Goal: Task Accomplishment & Management: Use online tool/utility

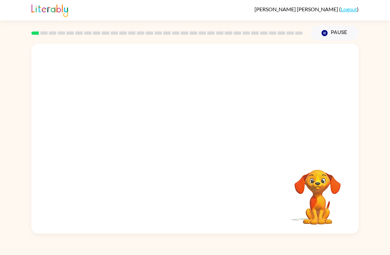
click at [235, 103] on div at bounding box center [195, 100] width 328 height 112
click at [180, 103] on video "Your browser must support playing .mp4 files to use Literably. Please try using…" at bounding box center [195, 100] width 328 height 112
click at [216, 122] on video "Your browser must support playing .mp4 files to use Literably. Please try using…" at bounding box center [195, 100] width 328 height 112
click at [234, 104] on video "Your browser must support playing .mp4 files to use Literably. Please try using…" at bounding box center [195, 100] width 328 height 112
click at [209, 142] on div at bounding box center [195, 142] width 42 height 24
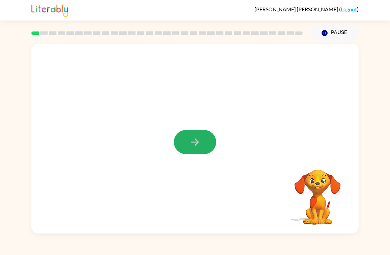
click at [194, 142] on icon "button" at bounding box center [195, 142] width 8 height 8
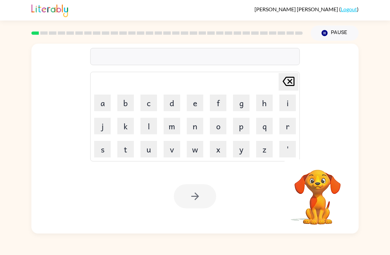
click at [191, 151] on button "w" at bounding box center [195, 149] width 17 height 17
click at [216, 127] on button "o" at bounding box center [218, 126] width 17 height 17
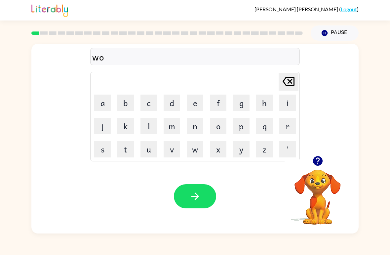
click at [145, 126] on button "l" at bounding box center [149, 126] width 17 height 17
click at [218, 105] on button "f" at bounding box center [218, 103] width 17 height 17
click at [192, 196] on icon "button" at bounding box center [196, 197] width 12 height 12
click at [148, 103] on button "c" at bounding box center [149, 103] width 17 height 17
click at [104, 99] on button "a" at bounding box center [102, 103] width 17 height 17
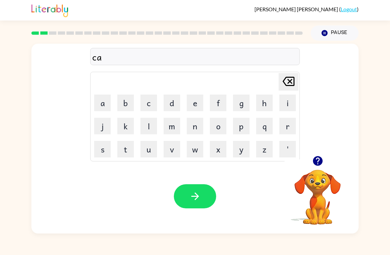
click at [147, 151] on button "u" at bounding box center [149, 149] width 17 height 17
click at [172, 124] on button "m" at bounding box center [172, 126] width 17 height 17
click at [283, 79] on icon "[PERSON_NAME] last character input" at bounding box center [289, 81] width 16 height 16
click at [195, 123] on button "n" at bounding box center [195, 126] width 17 height 17
click at [261, 101] on button "h" at bounding box center [264, 103] width 17 height 17
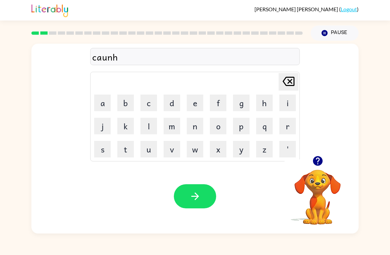
click at [233, 120] on button "p" at bounding box center [241, 126] width 17 height 17
click at [213, 121] on button "o" at bounding box center [218, 126] width 17 height 17
click at [287, 81] on icon "[PERSON_NAME] last character input" at bounding box center [289, 81] width 16 height 16
click at [284, 83] on icon at bounding box center [289, 81] width 12 height 9
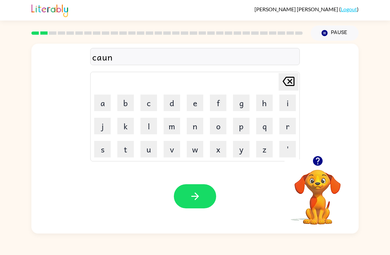
click at [121, 154] on button "t" at bounding box center [125, 149] width 17 height 17
click at [288, 80] on icon "[PERSON_NAME] last character input" at bounding box center [289, 81] width 16 height 16
click at [287, 80] on icon "[PERSON_NAME] last character input" at bounding box center [289, 81] width 16 height 16
click at [284, 82] on icon at bounding box center [289, 81] width 12 height 9
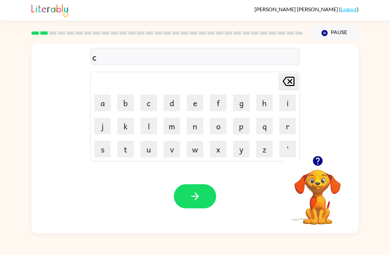
click at [284, 86] on icon "[PERSON_NAME] last character input" at bounding box center [289, 81] width 16 height 16
click at [175, 102] on button "d" at bounding box center [172, 103] width 17 height 17
click at [217, 125] on button "o" at bounding box center [218, 126] width 17 height 17
click at [245, 105] on button "g" at bounding box center [241, 103] width 17 height 17
click at [263, 103] on button "h" at bounding box center [264, 103] width 17 height 17
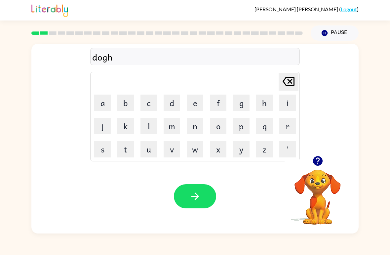
click at [283, 100] on button "i" at bounding box center [288, 103] width 17 height 17
click at [283, 103] on button "i" at bounding box center [288, 103] width 17 height 17
click at [283, 102] on button "i" at bounding box center [288, 103] width 17 height 17
click at [281, 104] on button "i" at bounding box center [288, 103] width 17 height 17
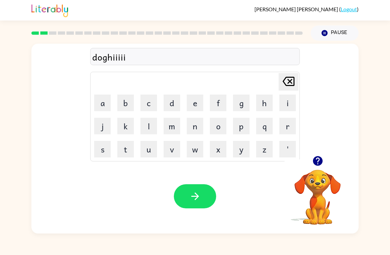
click at [280, 104] on button "i" at bounding box center [288, 103] width 17 height 17
click at [290, 83] on icon at bounding box center [289, 81] width 12 height 9
click at [288, 80] on icon at bounding box center [289, 81] width 12 height 9
click at [286, 80] on icon "[PERSON_NAME] last character input" at bounding box center [289, 81] width 16 height 16
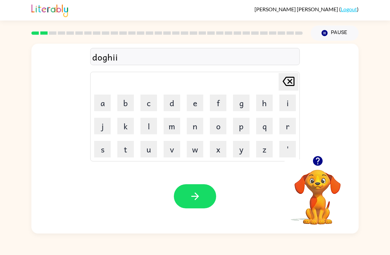
click at [286, 80] on icon "[PERSON_NAME] last character input" at bounding box center [289, 81] width 16 height 16
click at [280, 78] on button "[PERSON_NAME] last character input" at bounding box center [289, 82] width 20 height 18
click at [282, 83] on icon "[PERSON_NAME] last character input" at bounding box center [289, 81] width 16 height 16
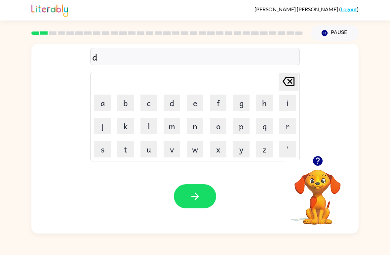
click at [284, 79] on icon "[PERSON_NAME] last character input" at bounding box center [289, 81] width 16 height 16
click at [125, 107] on button "b" at bounding box center [125, 103] width 17 height 17
click at [196, 103] on button "e" at bounding box center [195, 103] width 17 height 17
click at [196, 149] on button "w" at bounding box center [195, 149] width 17 height 17
click at [288, 80] on icon at bounding box center [289, 81] width 12 height 9
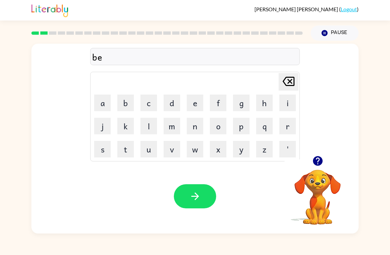
click at [152, 148] on button "u" at bounding box center [149, 149] width 17 height 17
click at [284, 123] on button "r" at bounding box center [288, 126] width 17 height 17
click at [287, 104] on button "i" at bounding box center [288, 103] width 17 height 17
click at [213, 104] on button "f" at bounding box center [218, 103] width 17 height 17
click at [148, 149] on button "u" at bounding box center [149, 149] width 17 height 17
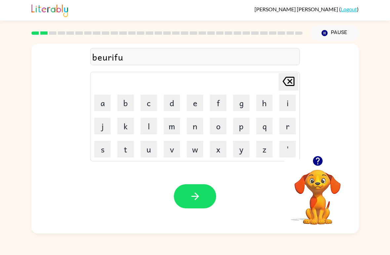
click at [278, 100] on td "i" at bounding box center [288, 103] width 23 height 23
click at [283, 80] on icon "[PERSON_NAME] last character input" at bounding box center [289, 81] width 16 height 16
click at [146, 144] on button "u" at bounding box center [149, 149] width 17 height 17
click at [150, 123] on button "l" at bounding box center [149, 126] width 17 height 17
click at [198, 193] on icon "button" at bounding box center [196, 197] width 12 height 12
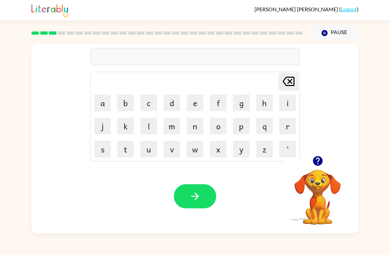
click at [309, 184] on video "Your browser must support playing .mp4 files to use Literably. Please try using…" at bounding box center [318, 192] width 66 height 66
click at [319, 159] on icon "button" at bounding box center [318, 161] width 12 height 12
click at [317, 160] on icon "button" at bounding box center [318, 161] width 10 height 10
click at [103, 149] on button "s" at bounding box center [102, 149] width 17 height 17
click at [246, 101] on button "g" at bounding box center [241, 103] width 17 height 17
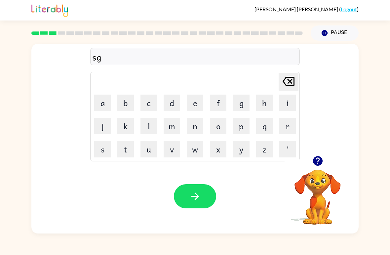
click at [214, 127] on button "o" at bounding box center [218, 126] width 17 height 17
click at [226, 126] on button "o" at bounding box center [218, 126] width 17 height 17
click at [287, 82] on icon "[PERSON_NAME] last character input" at bounding box center [289, 81] width 16 height 16
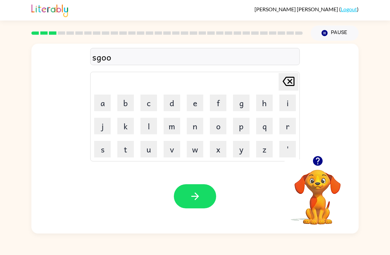
click at [287, 87] on icon "[PERSON_NAME] last character input" at bounding box center [289, 81] width 16 height 16
click at [283, 90] on div "[PERSON_NAME] last character input" at bounding box center [289, 81] width 16 height 17
click at [237, 130] on button "p" at bounding box center [241, 126] width 17 height 17
click at [200, 106] on button "e" at bounding box center [195, 103] width 17 height 17
click at [281, 102] on button "i" at bounding box center [288, 103] width 17 height 17
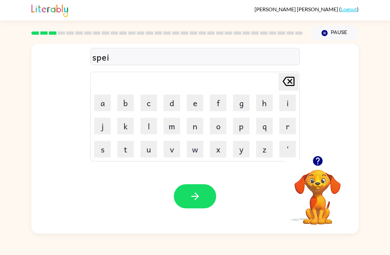
click at [291, 81] on icon at bounding box center [289, 81] width 12 height 9
click at [154, 125] on button "l" at bounding box center [149, 126] width 17 height 17
click at [319, 158] on icon "button" at bounding box center [318, 161] width 10 height 10
click at [226, 128] on button "o" at bounding box center [218, 126] width 17 height 17
click at [149, 103] on button "c" at bounding box center [149, 103] width 17 height 17
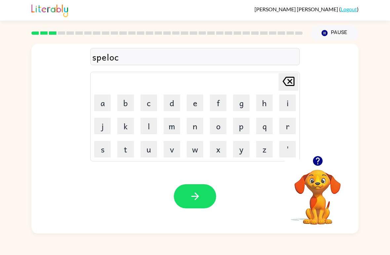
click at [199, 100] on button "e" at bounding box center [195, 103] width 17 height 17
click at [170, 105] on button "d" at bounding box center [172, 103] width 17 height 17
click at [286, 86] on icon at bounding box center [289, 81] width 12 height 9
click at [286, 89] on icon "[PERSON_NAME] last character input" at bounding box center [289, 81] width 16 height 16
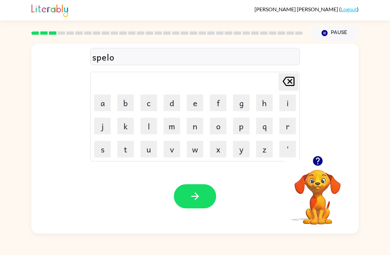
click at [286, 89] on icon "[PERSON_NAME] last character input" at bounding box center [289, 81] width 16 height 16
click at [148, 128] on button "l" at bounding box center [149, 126] width 17 height 17
click at [216, 129] on button "o" at bounding box center [218, 126] width 17 height 17
click at [288, 83] on icon "[PERSON_NAME] last character input" at bounding box center [289, 81] width 16 height 16
click at [283, 86] on icon "[PERSON_NAME] last character input" at bounding box center [289, 81] width 16 height 16
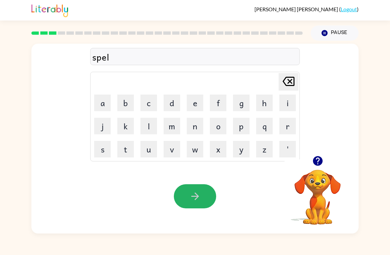
click at [204, 200] on button "button" at bounding box center [195, 196] width 42 height 24
click at [103, 154] on button "s" at bounding box center [102, 149] width 17 height 17
click at [246, 127] on button "p" at bounding box center [241, 126] width 17 height 17
click at [102, 104] on button "a" at bounding box center [102, 103] width 17 height 17
click at [289, 79] on icon "[PERSON_NAME] last character input" at bounding box center [289, 81] width 16 height 16
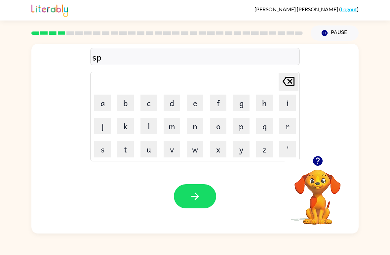
click at [199, 102] on button "e" at bounding box center [195, 103] width 17 height 17
click at [102, 124] on button "j" at bounding box center [102, 126] width 17 height 17
click at [283, 83] on icon "[PERSON_NAME] last character input" at bounding box center [289, 81] width 16 height 16
click at [110, 100] on button "a" at bounding box center [102, 103] width 17 height 17
click at [149, 124] on button "l" at bounding box center [149, 126] width 17 height 17
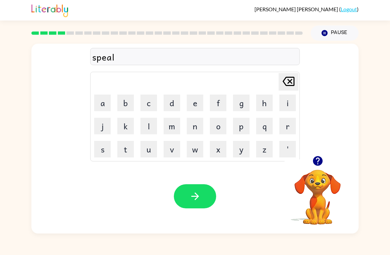
click at [321, 160] on icon "button" at bounding box center [318, 161] width 10 height 10
click at [126, 149] on button "t" at bounding box center [125, 149] width 17 height 17
click at [152, 146] on button "u" at bounding box center [149, 149] width 17 height 17
click at [105, 106] on button "a" at bounding box center [102, 103] width 17 height 17
click at [195, 129] on button "n" at bounding box center [195, 126] width 17 height 17
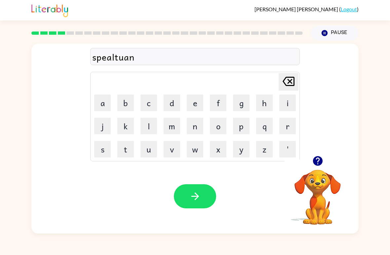
click at [196, 201] on icon "button" at bounding box center [196, 197] width 12 height 12
click at [320, 163] on icon "button" at bounding box center [318, 161] width 10 height 10
click at [200, 103] on button "e" at bounding box center [195, 103] width 17 height 17
click at [318, 160] on icon "button" at bounding box center [318, 161] width 10 height 10
click at [290, 82] on icon at bounding box center [289, 81] width 12 height 9
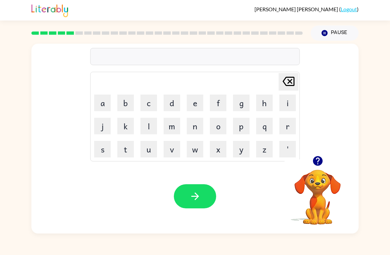
click at [195, 132] on button "n" at bounding box center [195, 126] width 17 height 17
click at [194, 105] on button "e" at bounding box center [195, 103] width 17 height 17
click at [150, 127] on button "l" at bounding box center [149, 126] width 17 height 17
click at [106, 104] on button "a" at bounding box center [102, 103] width 17 height 17
click at [320, 153] on button "button" at bounding box center [318, 161] width 17 height 17
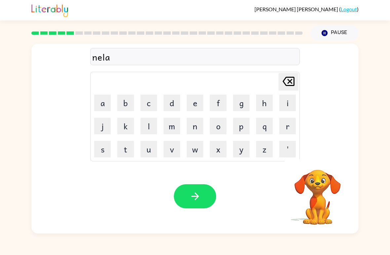
click at [291, 83] on icon at bounding box center [289, 81] width 12 height 9
click at [290, 83] on icon "[PERSON_NAME] last character input" at bounding box center [289, 81] width 16 height 16
click at [283, 123] on button "r" at bounding box center [288, 126] width 17 height 17
click at [106, 97] on button "a" at bounding box center [102, 103] width 17 height 17
click at [153, 126] on button "l" at bounding box center [149, 126] width 17 height 17
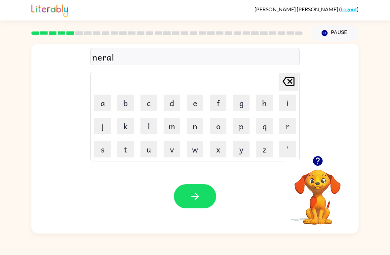
click at [243, 152] on button "y" at bounding box center [241, 149] width 17 height 17
click at [200, 205] on button "button" at bounding box center [195, 196] width 42 height 24
click at [124, 101] on button "b" at bounding box center [125, 103] width 17 height 17
click at [196, 104] on button "e" at bounding box center [195, 103] width 17 height 17
click at [249, 79] on td "[PERSON_NAME] last character input" at bounding box center [195, 82] width 208 height 18
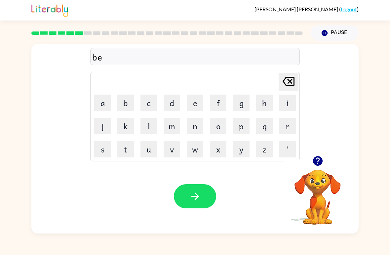
click at [220, 53] on div "be" at bounding box center [195, 57] width 206 height 14
click at [104, 58] on div "be" at bounding box center [195, 57] width 206 height 14
click at [316, 165] on icon "button" at bounding box center [318, 161] width 10 height 10
click at [291, 126] on button "r" at bounding box center [288, 126] width 17 height 17
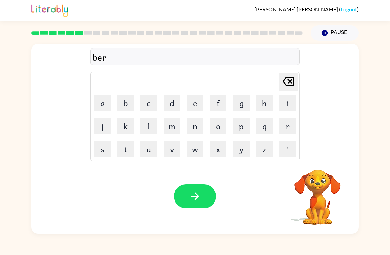
click at [286, 108] on button "i" at bounding box center [288, 103] width 17 height 17
click at [198, 126] on button "n" at bounding box center [195, 126] width 17 height 17
click at [172, 99] on button "d" at bounding box center [172, 103] width 17 height 17
click at [197, 100] on button "e" at bounding box center [195, 103] width 17 height 17
click at [198, 195] on icon "button" at bounding box center [196, 197] width 12 height 12
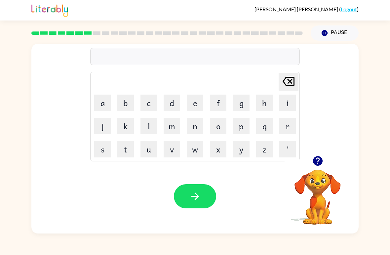
click at [49, 31] on div at bounding box center [167, 33] width 280 height 23
click at [195, 103] on button "e" at bounding box center [195, 103] width 17 height 17
click at [297, 69] on div "e [PERSON_NAME] last character input a b c d e f g h i j k l m n o p q r s t u …" at bounding box center [195, 99] width 210 height 123
click at [320, 158] on icon "button" at bounding box center [318, 161] width 10 height 10
click at [282, 80] on icon "[PERSON_NAME] last character input" at bounding box center [289, 81] width 16 height 16
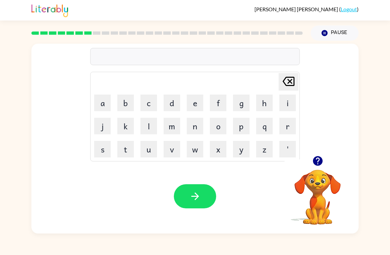
click at [121, 147] on button "t" at bounding box center [125, 149] width 17 height 17
click at [293, 128] on button "r" at bounding box center [288, 126] width 17 height 17
click at [290, 98] on button "i" at bounding box center [288, 103] width 17 height 17
click at [153, 107] on button "c" at bounding box center [149, 103] width 17 height 17
click at [104, 103] on button "a" at bounding box center [102, 103] width 17 height 17
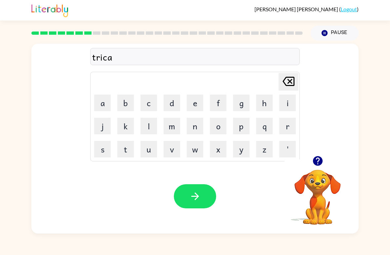
click at [144, 124] on button "l" at bounding box center [149, 126] width 17 height 17
click at [195, 195] on icon "button" at bounding box center [196, 197] width 12 height 12
click at [175, 124] on button "m" at bounding box center [172, 126] width 17 height 17
click at [285, 103] on button "i" at bounding box center [288, 103] width 17 height 17
click at [290, 126] on button "r" at bounding box center [288, 126] width 17 height 17
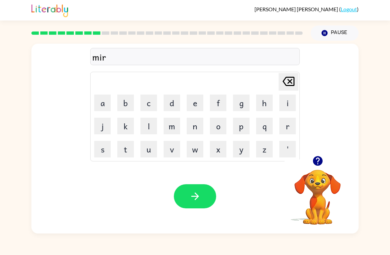
click at [288, 104] on button "i" at bounding box center [288, 103] width 17 height 17
click at [149, 103] on button "c" at bounding box center [149, 103] width 17 height 17
click at [219, 127] on button "o" at bounding box center [218, 126] width 17 height 17
click at [150, 132] on button "l" at bounding box center [149, 126] width 17 height 17
click at [203, 196] on button "button" at bounding box center [195, 196] width 42 height 24
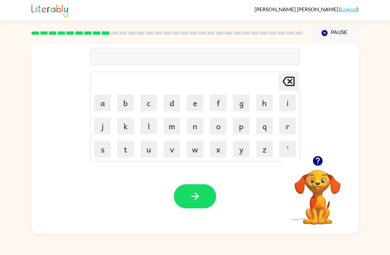
click at [196, 33] on rect at bounding box center [194, 32] width 8 height 3
click at [317, 159] on icon "button" at bounding box center [318, 161] width 12 height 12
click at [335, 179] on video "Your browser must support playing .mp4 files to use Literably. Please try using…" at bounding box center [318, 192] width 66 height 66
click at [337, 178] on video "Your browser must support playing .mp4 files to use Literably. Please try using…" at bounding box center [318, 192] width 66 height 66
click at [315, 167] on icon "button" at bounding box center [318, 161] width 12 height 12
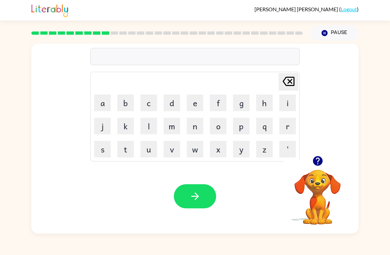
click at [192, 122] on button "n" at bounding box center [195, 126] width 17 height 17
click at [285, 105] on button "i" at bounding box center [288, 103] width 17 height 17
click at [195, 128] on button "n" at bounding box center [195, 126] width 17 height 17
click at [124, 104] on button "b" at bounding box center [125, 103] width 17 height 17
click at [218, 129] on button "o" at bounding box center [218, 126] width 17 height 17
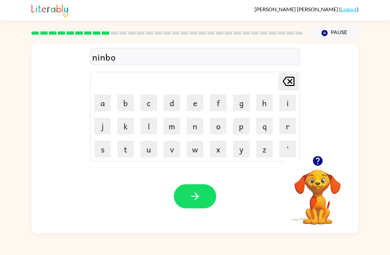
click at [149, 129] on button "l" at bounding box center [149, 126] width 17 height 17
click at [204, 186] on button "button" at bounding box center [195, 196] width 42 height 24
click at [219, 128] on button "o" at bounding box center [218, 126] width 17 height 17
click at [196, 122] on button "n" at bounding box center [195, 126] width 17 height 17
click at [222, 102] on button "f" at bounding box center [218, 103] width 17 height 17
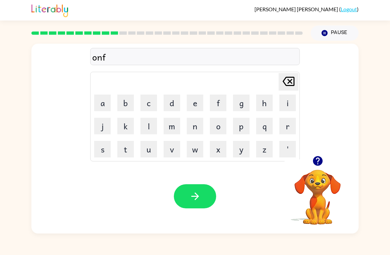
click at [219, 121] on button "o" at bounding box center [218, 126] width 17 height 17
click at [145, 124] on button "l" at bounding box center [149, 126] width 17 height 17
click at [173, 100] on button "d" at bounding box center [172, 103] width 17 height 17
click at [200, 192] on icon "button" at bounding box center [196, 197] width 12 height 12
click at [317, 162] on icon "button" at bounding box center [318, 161] width 10 height 10
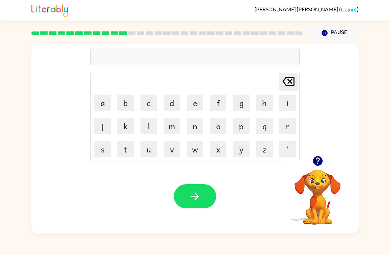
click at [315, 162] on icon "button" at bounding box center [318, 161] width 10 height 10
click at [168, 103] on button "d" at bounding box center [172, 103] width 17 height 17
click at [221, 122] on button "o" at bounding box center [218, 126] width 17 height 17
click at [195, 147] on button "w" at bounding box center [195, 149] width 17 height 17
click at [129, 152] on button "t" at bounding box center [125, 149] width 17 height 17
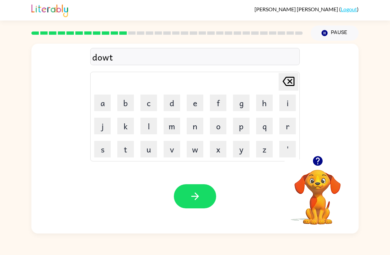
click at [205, 193] on button "button" at bounding box center [195, 196] width 42 height 24
click at [314, 160] on icon "button" at bounding box center [318, 161] width 10 height 10
click at [131, 102] on button "b" at bounding box center [125, 103] width 17 height 17
click at [199, 102] on button "e" at bounding box center [195, 103] width 17 height 17
click at [127, 148] on button "t" at bounding box center [125, 149] width 17 height 17
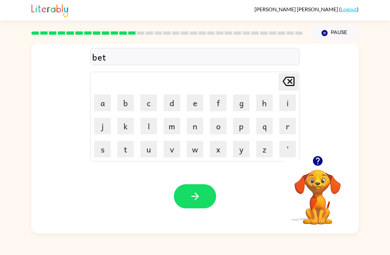
click at [292, 80] on icon at bounding box center [289, 81] width 12 height 9
click at [176, 99] on button "d" at bounding box center [172, 103] width 17 height 17
click at [131, 147] on button "t" at bounding box center [125, 149] width 17 height 17
click at [290, 99] on button "i" at bounding box center [288, 103] width 17 height 17
click at [175, 123] on button "m" at bounding box center [172, 126] width 17 height 17
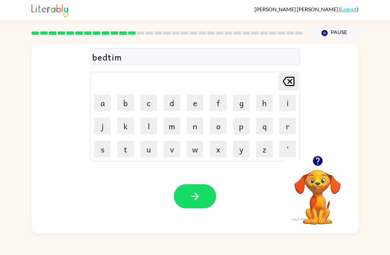
click at [200, 103] on button "e" at bounding box center [195, 103] width 17 height 17
click at [201, 200] on icon "button" at bounding box center [196, 197] width 12 height 12
click at [325, 160] on button "button" at bounding box center [318, 161] width 17 height 17
click at [325, 160] on video "Your browser must support playing .mp4 files to use Literably. Please try using…" at bounding box center [318, 192] width 66 height 66
click at [222, 106] on button "f" at bounding box center [218, 103] width 17 height 17
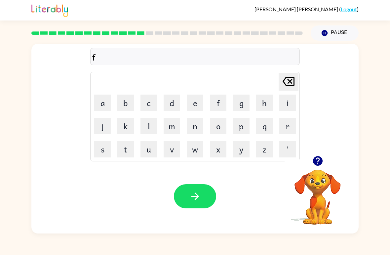
click at [291, 106] on button "i" at bounding box center [288, 103] width 17 height 17
click at [132, 148] on button "t" at bounding box center [125, 149] width 17 height 17
click at [200, 125] on button "n" at bounding box center [195, 126] width 17 height 17
click at [195, 101] on button "e" at bounding box center [195, 103] width 17 height 17
click at [103, 148] on button "s" at bounding box center [102, 149] width 17 height 17
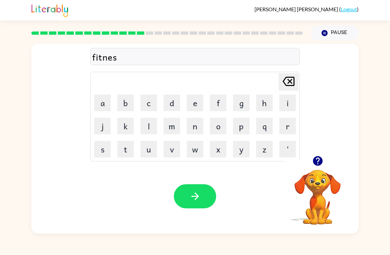
click at [207, 192] on button "button" at bounding box center [195, 196] width 42 height 24
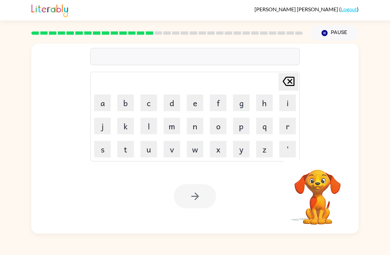
click at [335, 27] on button "Pause Pause" at bounding box center [335, 32] width 48 height 15
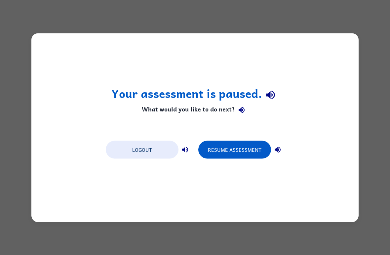
click at [166, 149] on button "Logout" at bounding box center [142, 150] width 73 height 18
